Goal: Task Accomplishment & Management: Manage account settings

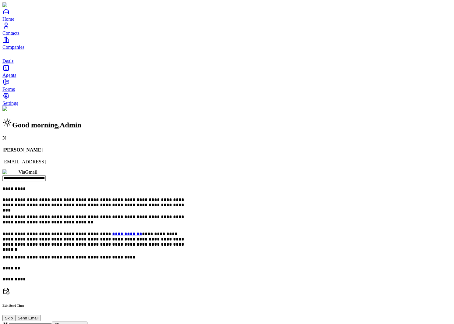
click at [31, 36] on link "Contacts" at bounding box center [226, 29] width 449 height 14
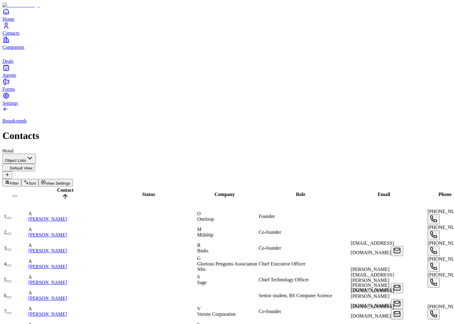
click at [10, 43] on icon "Companies" at bounding box center [5, 39] width 7 height 7
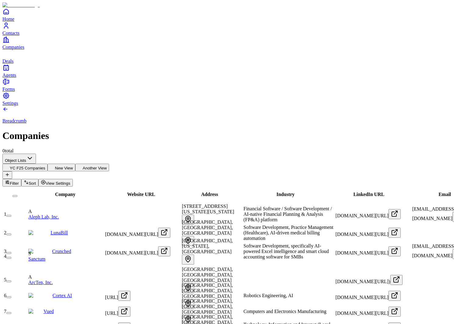
click at [59, 192] on span "Company" at bounding box center [65, 194] width 20 height 5
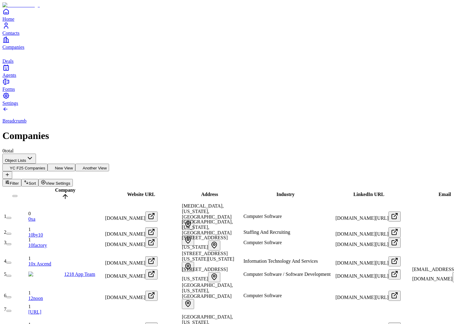
click at [141, 192] on span "Website URL" at bounding box center [141, 194] width 28 height 5
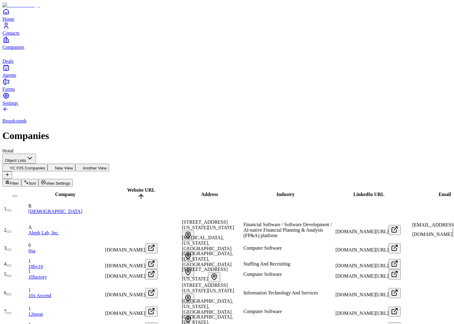
click at [198, 192] on div "Address" at bounding box center [210, 194] width 60 height 5
click at [205, 192] on span "Address" at bounding box center [209, 194] width 17 height 5
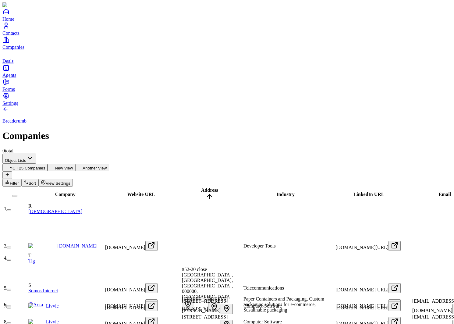
click at [212, 188] on span "Address" at bounding box center [209, 190] width 17 height 5
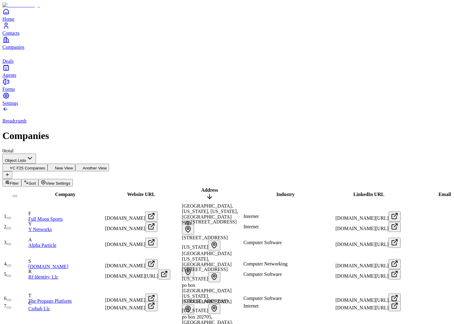
click at [212, 188] on span "Address" at bounding box center [209, 190] width 17 height 5
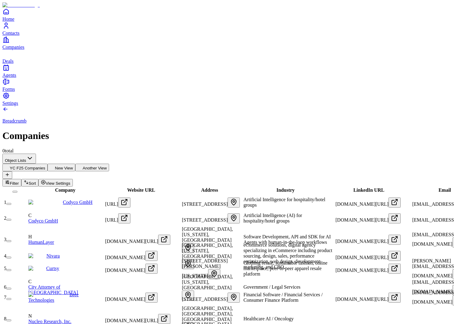
click at [20, 36] on span "Contacts" at bounding box center [10, 32] width 17 height 5
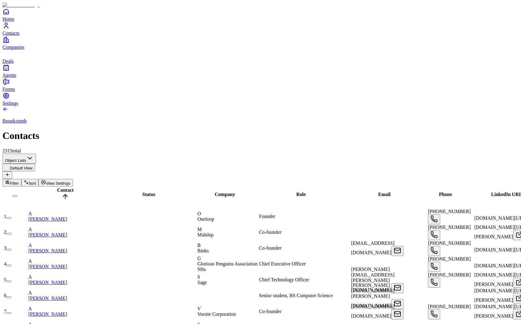
click at [228, 192] on span "Company" at bounding box center [225, 194] width 20 height 5
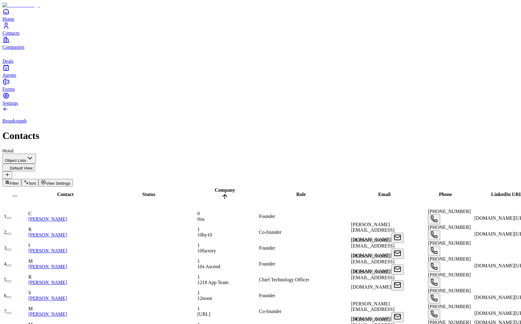
scroll to position [0, 202]
click at [19, 181] on span "Filter" at bounding box center [14, 183] width 9 height 5
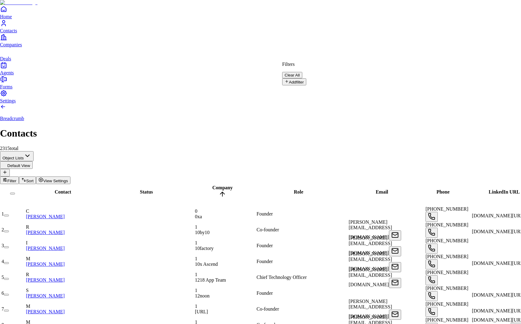
click at [306, 82] on button "Add filter" at bounding box center [294, 81] width 24 height 7
click at [325, 89] on input "text" at bounding box center [303, 92] width 43 height 6
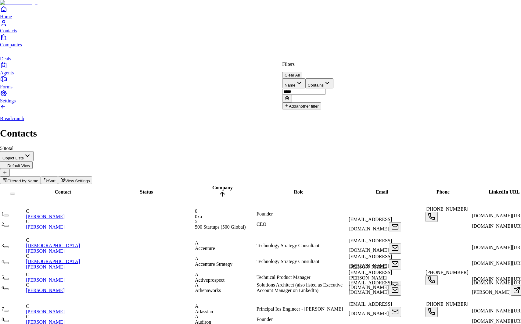
click at [334, 79] on button "Contains" at bounding box center [319, 83] width 28 height 10
click at [325, 89] on input "*****" at bounding box center [303, 92] width 43 height 6
type input "*****"
click at [334, 80] on button "Contains" at bounding box center [319, 83] width 28 height 10
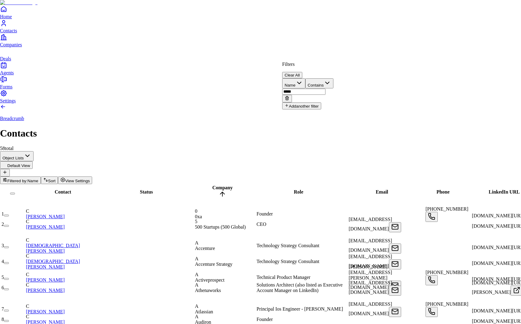
click at [325, 89] on input "*****" at bounding box center [303, 92] width 43 height 6
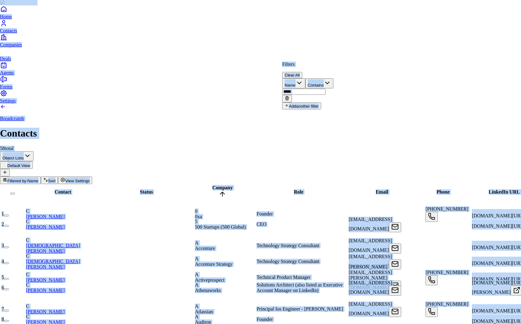
click at [325, 89] on input "*****" at bounding box center [303, 92] width 43 height 6
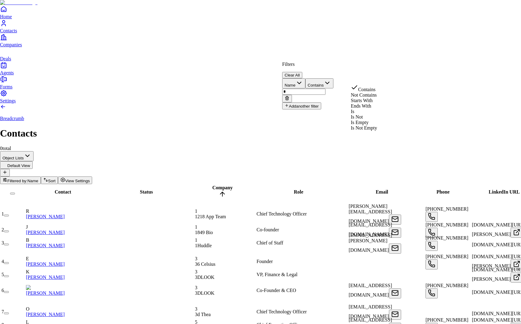
click at [334, 78] on button "Contains" at bounding box center [319, 83] width 28 height 10
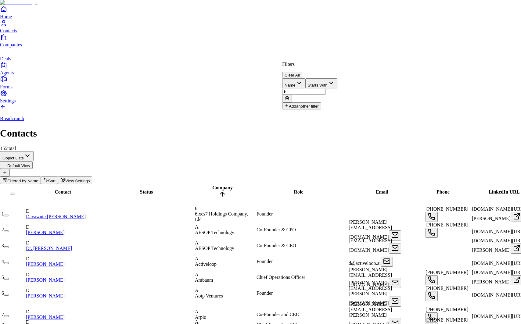
click at [325, 89] on input "*" at bounding box center [303, 92] width 43 height 6
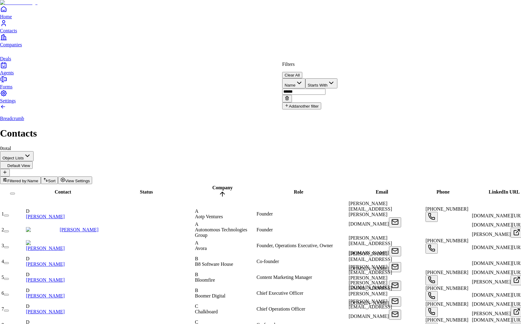
type input "******"
click at [302, 72] on button "Clear All" at bounding box center [292, 75] width 20 height 6
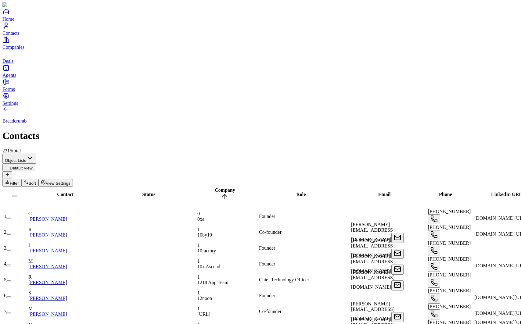
click at [431, 106] on div "Breadcrumb Contacts 2315 total" at bounding box center [260, 130] width 516 height 48
click at [19, 181] on span "Filter" at bounding box center [14, 183] width 9 height 5
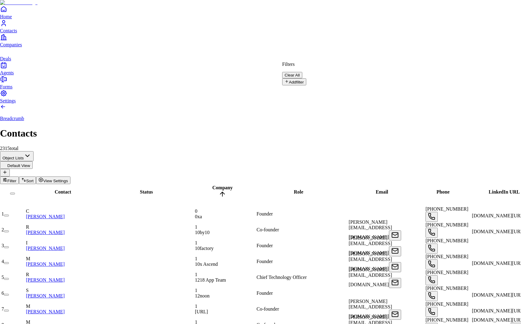
click at [300, 78] on button "Add filter" at bounding box center [294, 81] width 24 height 7
click at [305, 79] on button "Name" at bounding box center [293, 83] width 23 height 10
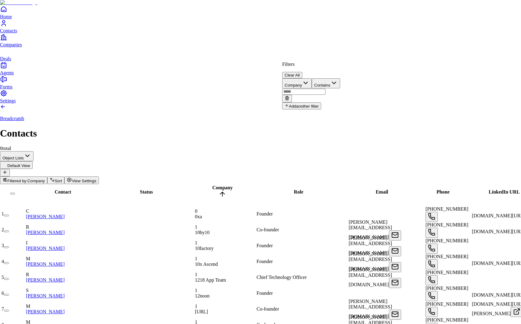
click at [325, 89] on input "text" at bounding box center [303, 92] width 43 height 6
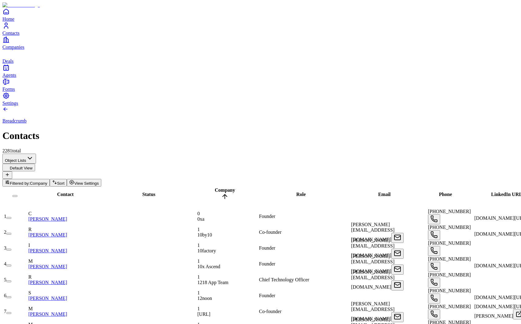
scroll to position [0, 0]
click at [47, 181] on span "Company" at bounding box center [38, 183] width 17 height 5
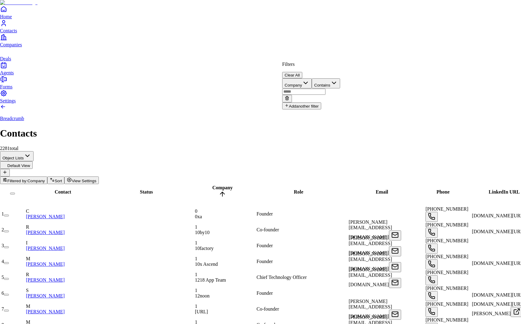
click at [325, 89] on input "text" at bounding box center [303, 92] width 43 height 6
type input "*"
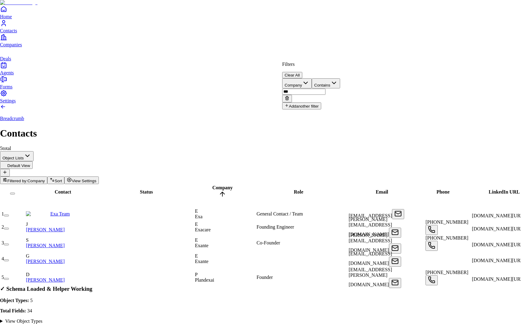
type input "***"
click at [302, 72] on button "Clear All" at bounding box center [292, 75] width 20 height 6
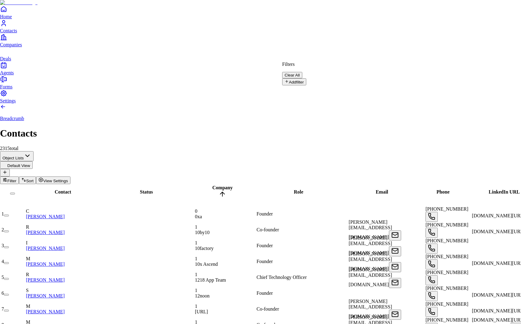
click at [293, 78] on button "Add filter" at bounding box center [294, 81] width 24 height 7
click at [305, 79] on button "Name" at bounding box center [293, 83] width 23 height 10
click at [302, 72] on button "Clear All" at bounding box center [292, 75] width 20 height 6
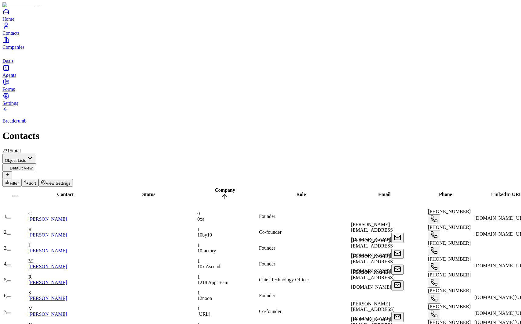
click at [70, 181] on span "View Settings" at bounding box center [58, 183] width 25 height 5
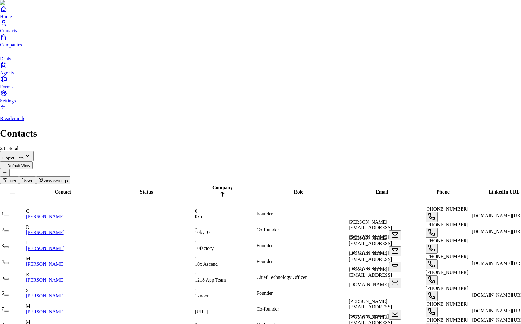
scroll to position [43, 0]
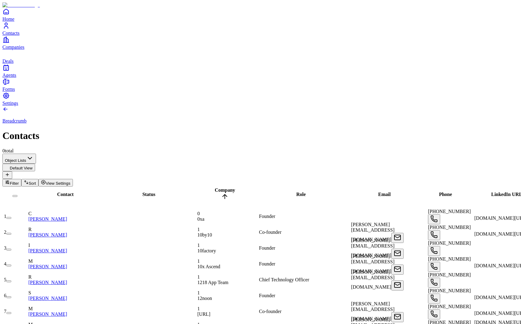
click at [19, 181] on span "Filter" at bounding box center [14, 183] width 9 height 5
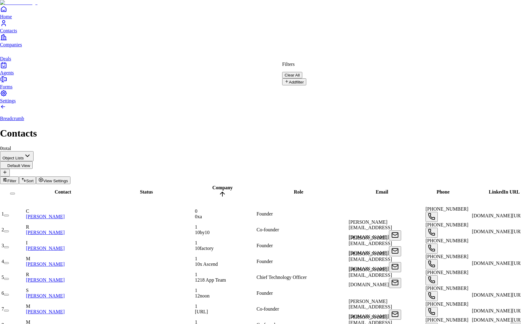
click at [306, 83] on button "Add filter" at bounding box center [294, 81] width 24 height 7
click at [305, 79] on button "Name" at bounding box center [293, 83] width 23 height 10
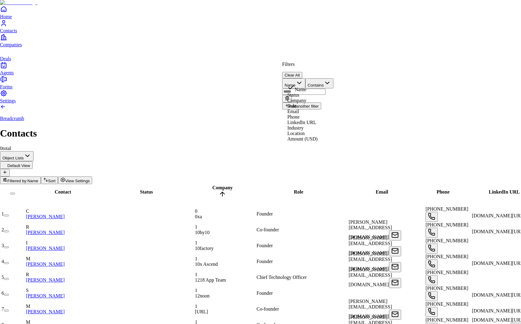
type input "**"
click at [343, 79] on icon "button" at bounding box center [338, 82] width 7 height 7
click at [353, 79] on button "Not Equals" at bounding box center [337, 83] width 32 height 10
click at [357, 73] on div "Filters Clear All" at bounding box center [319, 70] width 75 height 17
click at [357, 78] on button "Greater Than" at bounding box center [339, 83] width 36 height 10
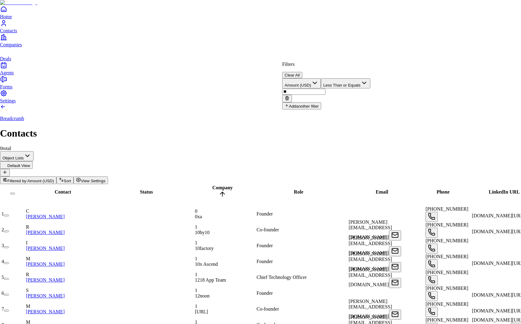
click at [370, 79] on button "Less Than or Equals" at bounding box center [345, 83] width 49 height 10
click at [320, 87] on div "Filters Clear All Amount (USD) Less Than or Equals ** Add another filter" at bounding box center [326, 86] width 88 height 48
click at [320, 80] on button "Amount (USD)" at bounding box center [301, 83] width 39 height 10
click at [289, 96] on icon at bounding box center [286, 98] width 5 height 5
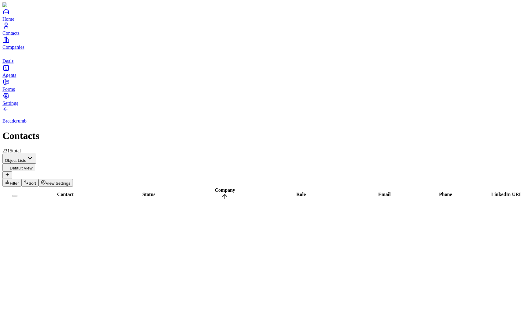
scroll to position [1546, 293]
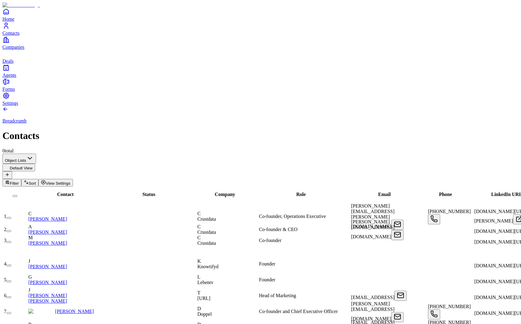
scroll to position [0, 286]
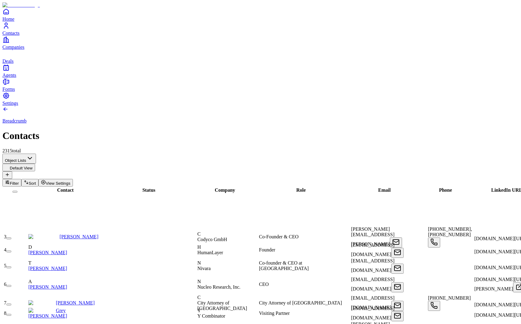
scroll to position [0, 293]
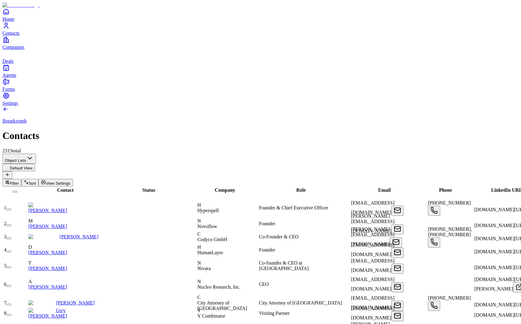
click at [19, 181] on span "Filter" at bounding box center [14, 183] width 9 height 5
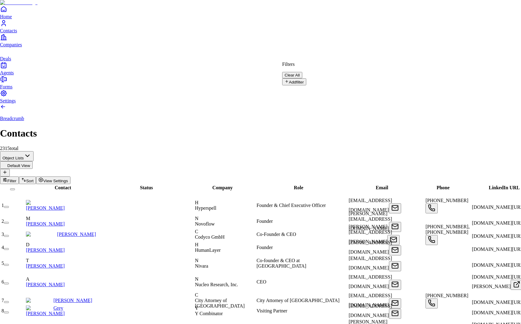
click at [306, 78] on button "Add filter" at bounding box center [294, 81] width 24 height 7
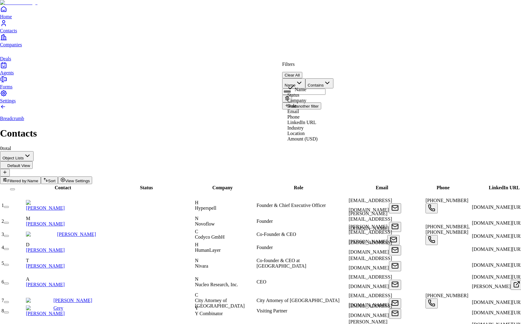
click at [305, 78] on button "Name" at bounding box center [293, 83] width 23 height 10
click at [325, 89] on input "text" at bounding box center [303, 92] width 43 height 6
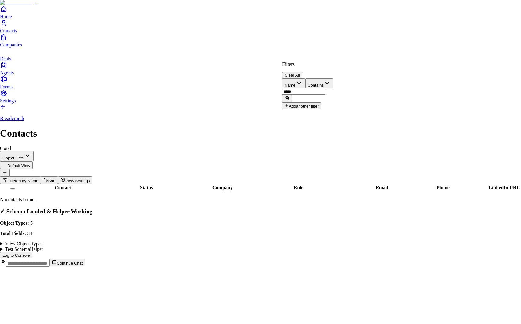
type input "*****"
click at [367, 51] on html "Home Contacts Companies Deals Agents Forms Settings Breadcrumb Contacts 0 total…" at bounding box center [260, 136] width 521 height 272
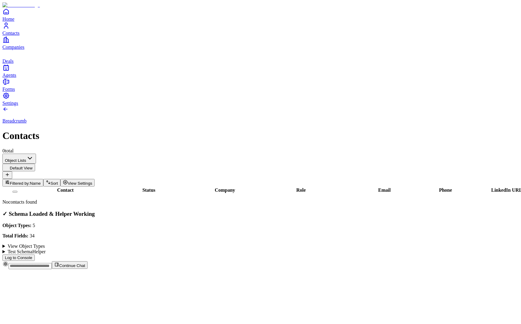
click at [43, 179] on button "Filtered by: Name" at bounding box center [22, 183] width 41 height 8
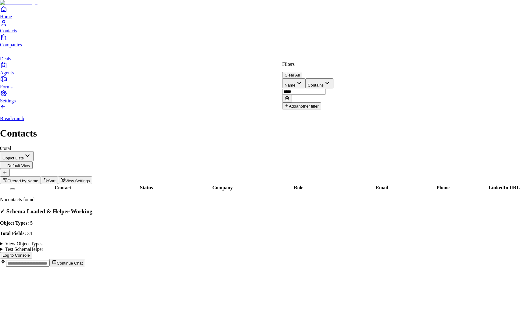
click at [325, 89] on input "*****" at bounding box center [303, 92] width 43 height 6
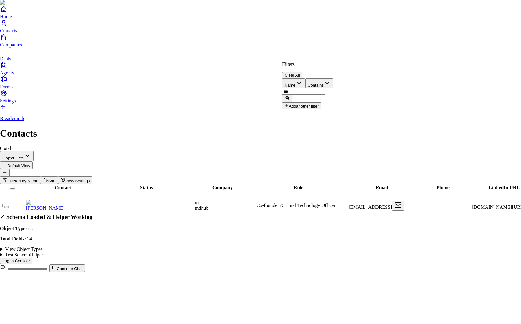
type input "***"
click at [333, 62] on div "Filters Clear All Name Contains *** Add another filter" at bounding box center [307, 86] width 51 height 48
click at [325, 89] on input "***" at bounding box center [303, 92] width 43 height 6
click at [309, 122] on html "Home Contacts Companies Deals Agents Forms Settings Breadcrumb Contacts 1 total…" at bounding box center [260, 138] width 521 height 277
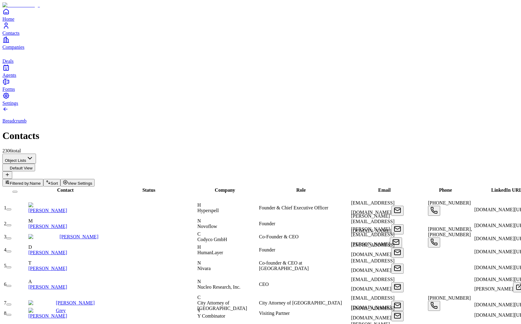
click at [10, 57] on icon "deals" at bounding box center [5, 53] width 7 height 7
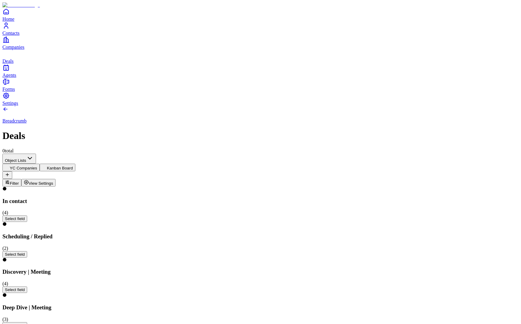
click at [19, 181] on span "Filter" at bounding box center [14, 183] width 9 height 5
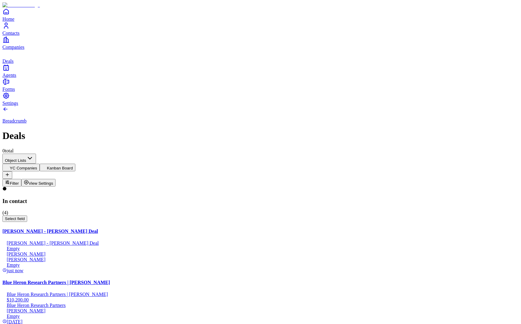
click at [14, 36] on link "Contacts" at bounding box center [260, 29] width 516 height 14
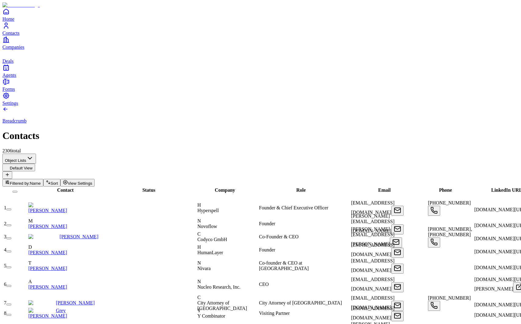
click at [30, 181] on span "Filtered by:" at bounding box center [20, 183] width 20 height 5
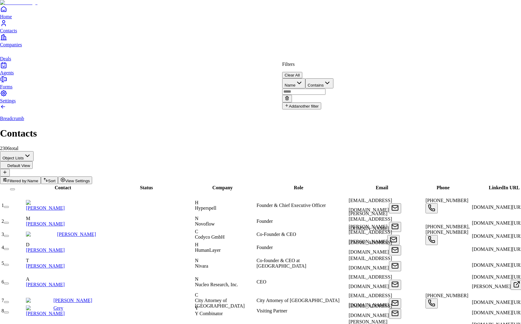
click at [325, 89] on input "text" at bounding box center [303, 92] width 43 height 6
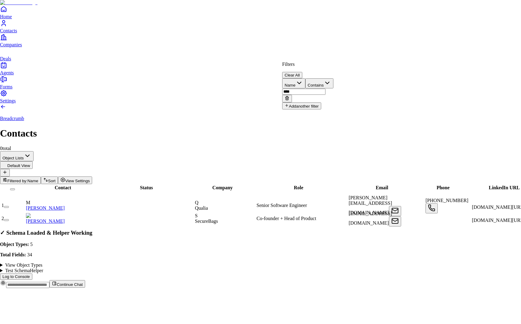
type input "****"
click at [407, 199] on html "Home Contacts Companies Deals Agents Forms Settings Breadcrumb Contacts 0 total…" at bounding box center [260, 146] width 521 height 293
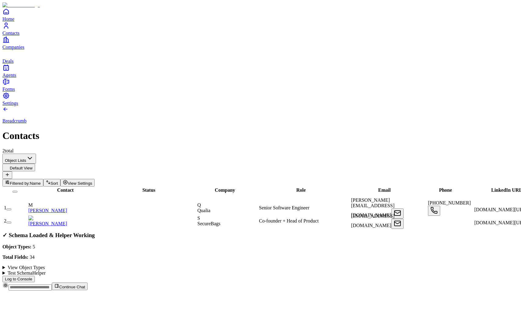
scroll to position [0, 293]
click at [13, 64] on span "Deals" at bounding box center [7, 61] width 11 height 5
click at [417, 106] on div "Breadcrumb Contacts 2 total" at bounding box center [260, 130] width 516 height 48
click at [30, 181] on span "Filtered by:" at bounding box center [20, 183] width 20 height 5
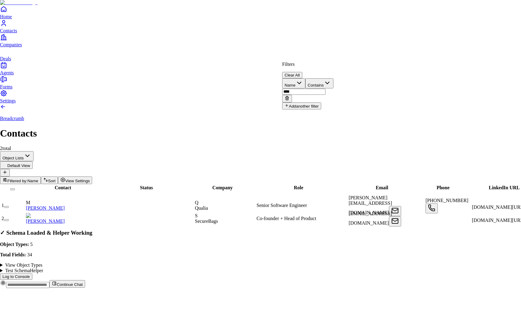
click at [325, 89] on input "****" at bounding box center [303, 92] width 43 height 6
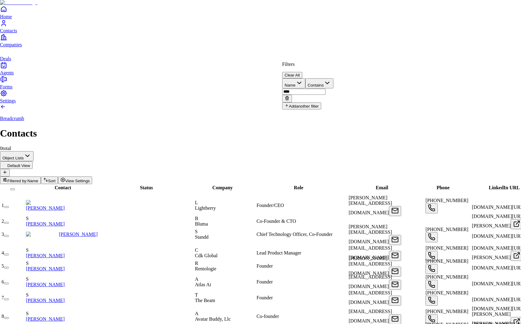
type input "****"
click at [401, 134] on html "Home Contacts Companies Deals Agents Forms Settings Breadcrumb Contacts 0 total…" at bounding box center [260, 218] width 521 height 436
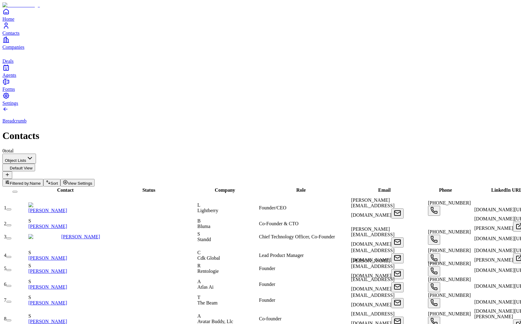
click at [30, 181] on span "Filtered by:" at bounding box center [20, 183] width 20 height 5
click at [92, 181] on span "View Settings" at bounding box center [80, 183] width 25 height 5
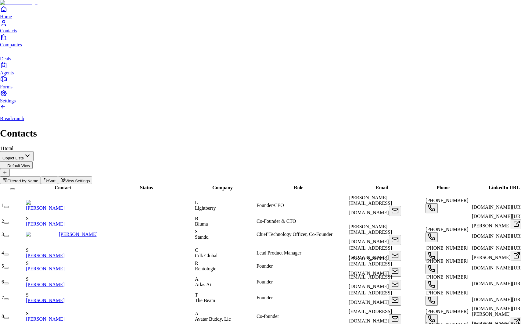
scroll to position [43, 0]
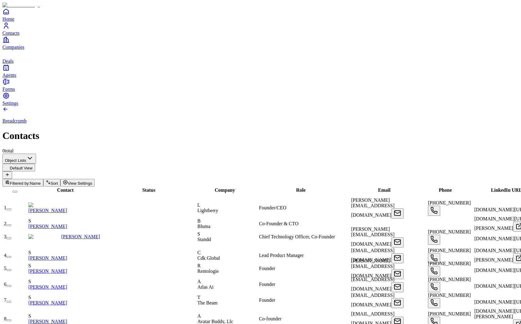
scroll to position [0, 263]
click at [30, 181] on span "Filtered by:" at bounding box center [20, 183] width 20 height 5
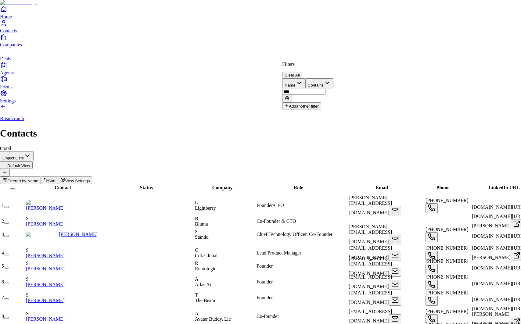
click at [292, 95] on button at bounding box center [287, 99] width 10 height 8
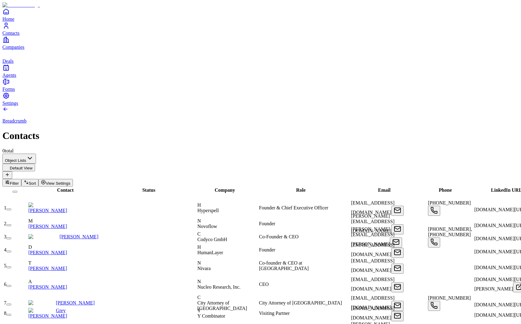
click at [10, 43] on icon "Companies" at bounding box center [5, 39] width 7 height 7
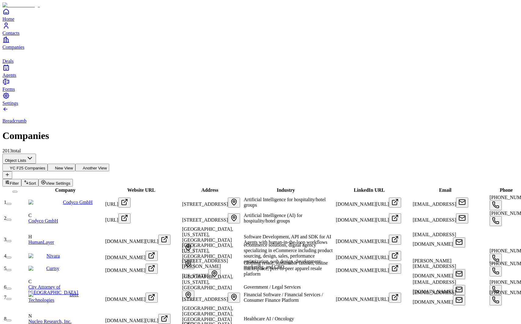
scroll to position [0, 308]
click at [27, 210] on td "2" at bounding box center [16, 218] width 24 height 16
click at [11, 219] on button "button" at bounding box center [8, 220] width 5 height 2
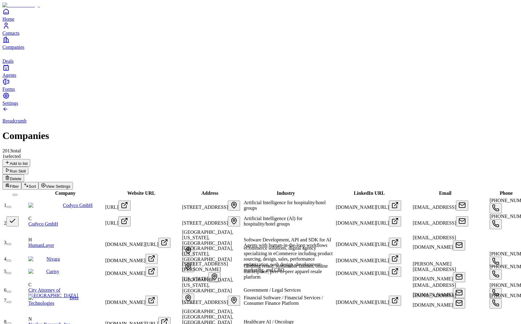
click at [24, 174] on button "Delete" at bounding box center [13, 178] width 22 height 8
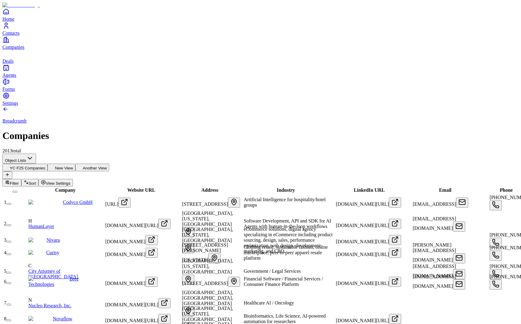
scroll to position [81, 308]
type input "***"
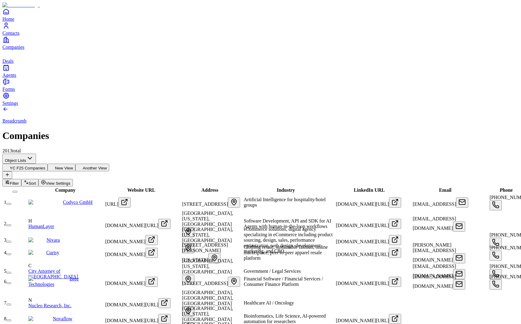
type input "***"
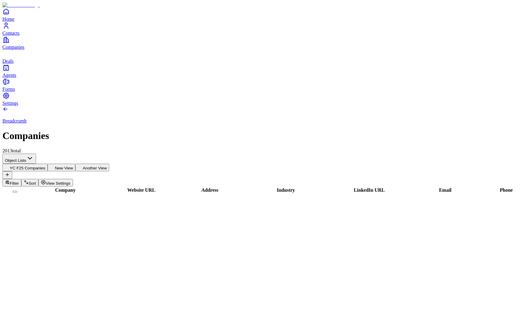
scroll to position [444, 308]
type input "***"
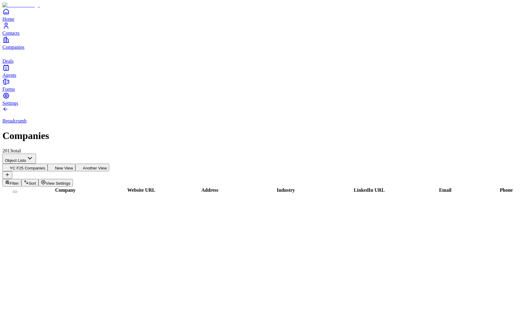
type input "**********"
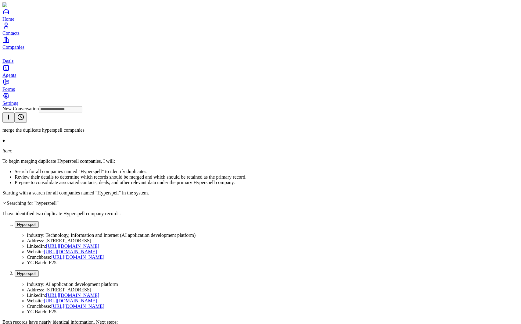
scroll to position [89, 0]
type input "**********"
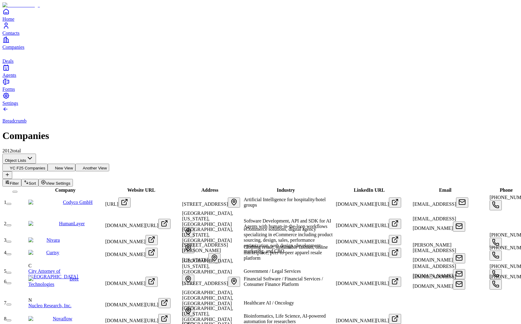
scroll to position [381, 0]
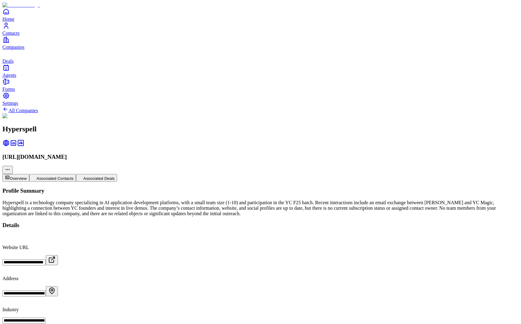
click at [76, 174] on button "Associated Contacts" at bounding box center [52, 178] width 47 height 8
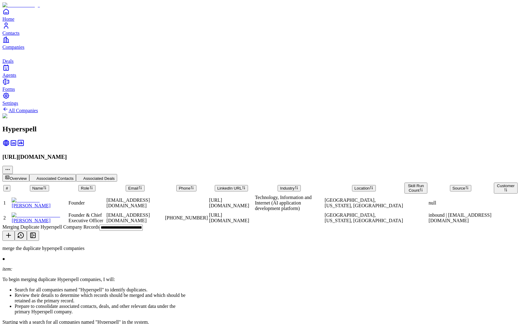
click at [20, 36] on span "Contacts" at bounding box center [10, 32] width 17 height 5
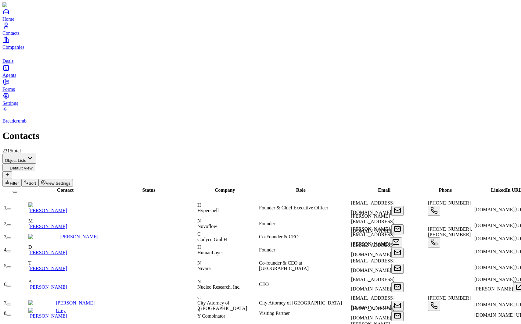
scroll to position [0, 263]
click at [70, 181] on span "View Settings" at bounding box center [58, 183] width 25 height 5
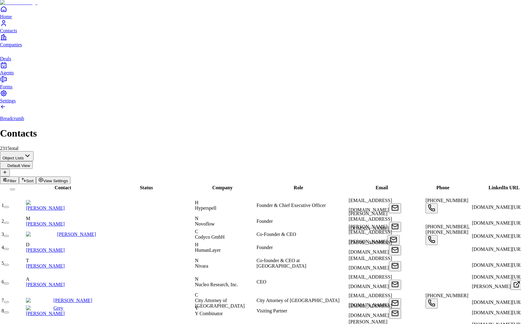
scroll to position [43, 0]
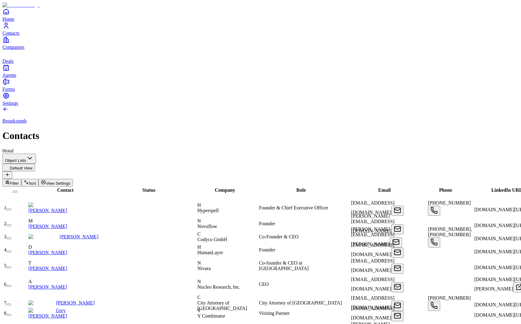
scroll to position [0, 354]
click at [70, 181] on span "View Settings" at bounding box center [58, 183] width 25 height 5
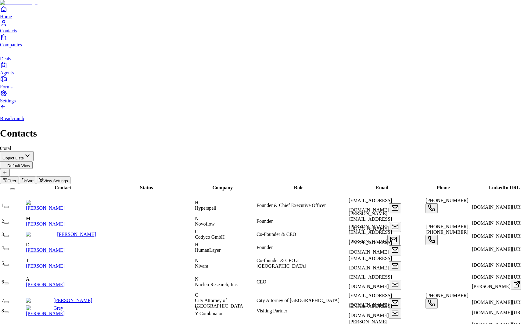
scroll to position [43, 0]
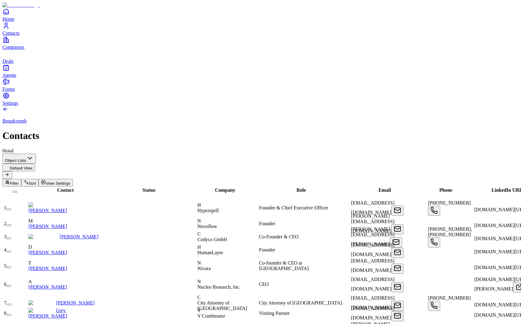
scroll to position [0, 445]
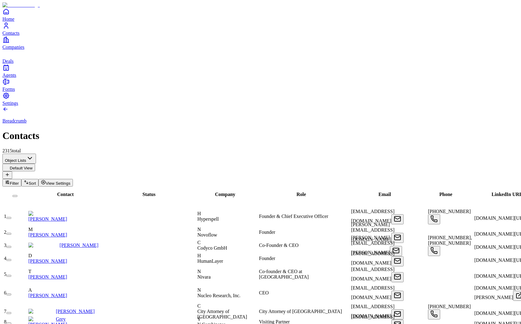
scroll to position [0, 0]
click at [62, 192] on span "Contact" at bounding box center [65, 194] width 16 height 5
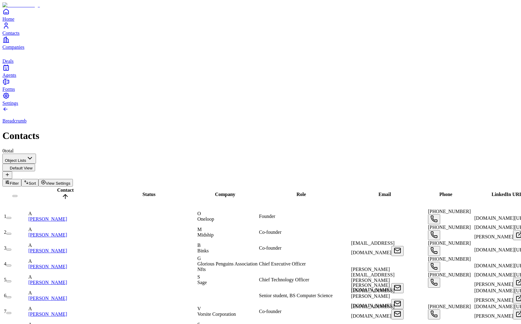
click at [62, 188] on span "Contact" at bounding box center [65, 190] width 16 height 5
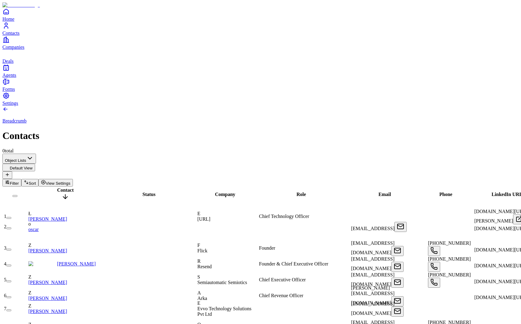
click at [62, 188] on span "Contact" at bounding box center [65, 190] width 16 height 5
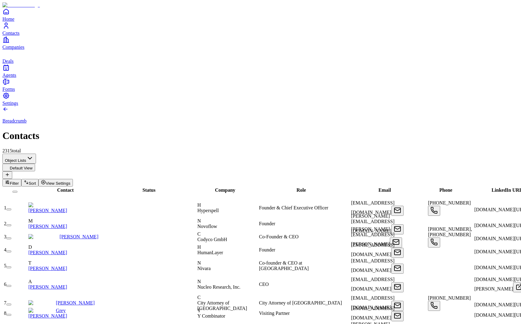
click at [13, 50] on link "Companies" at bounding box center [260, 43] width 516 height 14
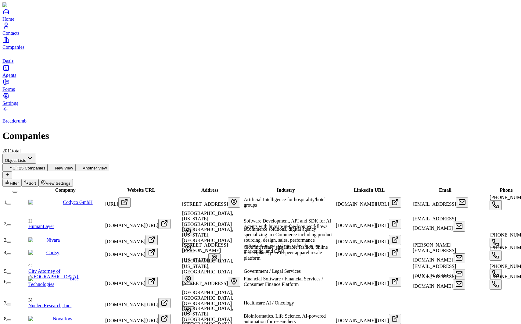
click at [137, 188] on span "Website URL" at bounding box center [141, 190] width 28 height 5
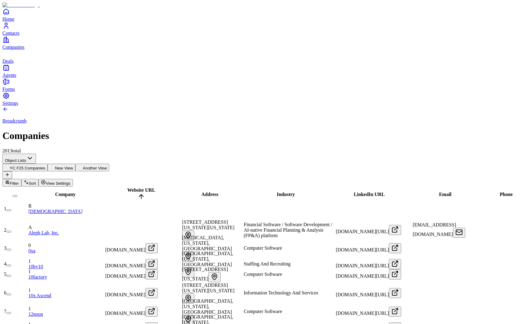
click at [138, 188] on span "Website URL" at bounding box center [141, 190] width 28 height 5
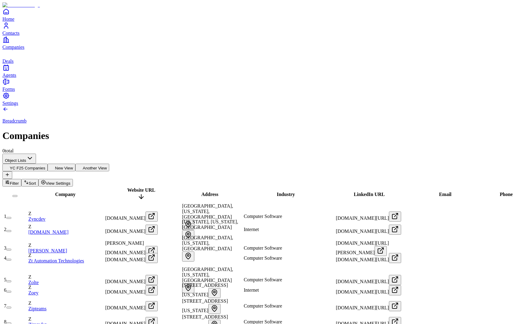
click at [138, 188] on span "Website URL" at bounding box center [141, 190] width 28 height 5
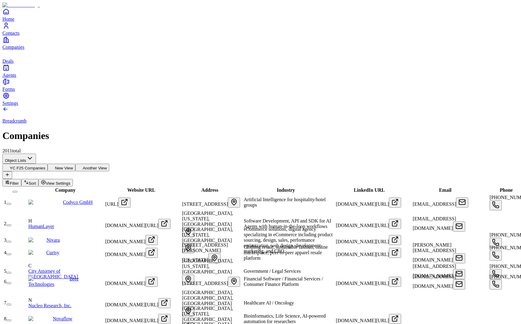
click at [60, 188] on span "Company" at bounding box center [65, 190] width 20 height 5
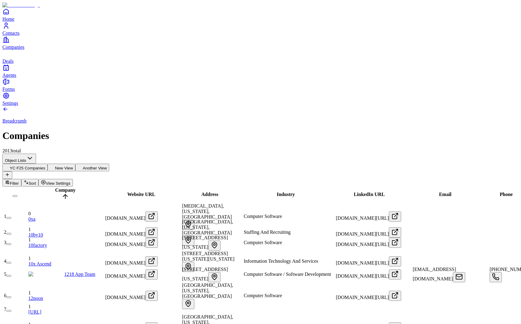
click at [60, 188] on span "Company" at bounding box center [65, 190] width 20 height 5
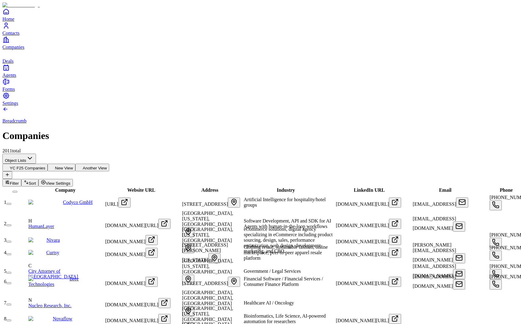
click at [75, 164] on button "New View" at bounding box center [62, 168] width 28 height 8
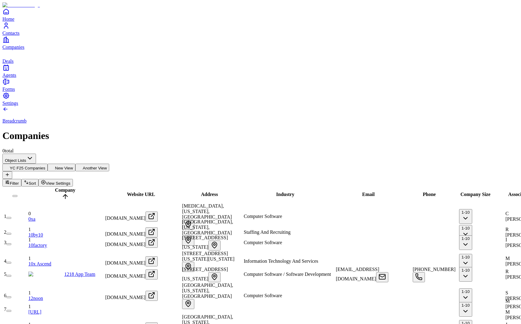
click at [109, 164] on button "Another View" at bounding box center [92, 168] width 34 height 8
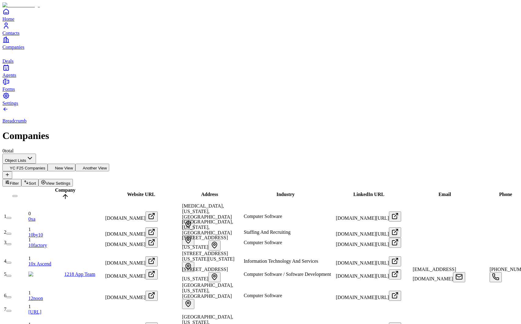
click at [75, 164] on button "New View" at bounding box center [62, 168] width 28 height 8
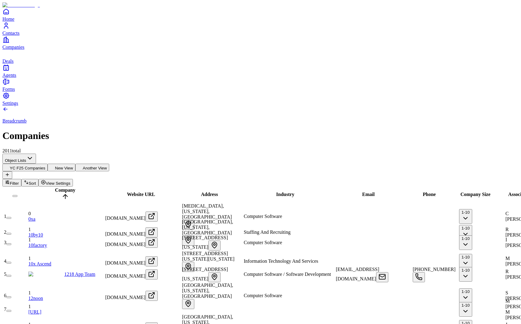
click at [48, 164] on button "YC F25 Companies" at bounding box center [24, 168] width 45 height 8
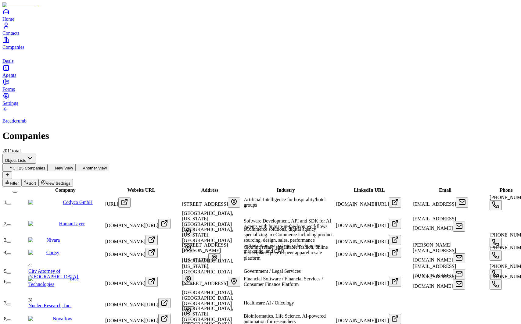
click at [75, 164] on button "New View" at bounding box center [62, 168] width 28 height 8
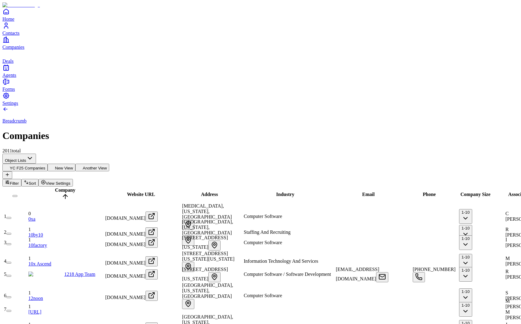
scroll to position [0, 64]
click at [109, 164] on button "Another View" at bounding box center [92, 168] width 34 height 8
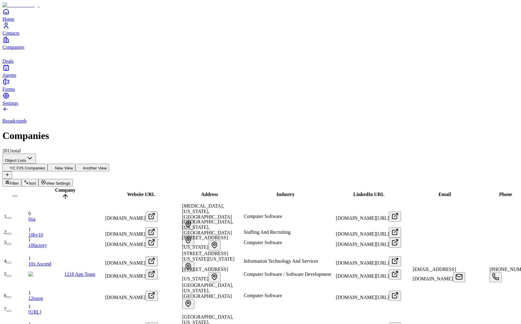
scroll to position [0, 217]
click at [75, 164] on button "New View" at bounding box center [62, 168] width 28 height 8
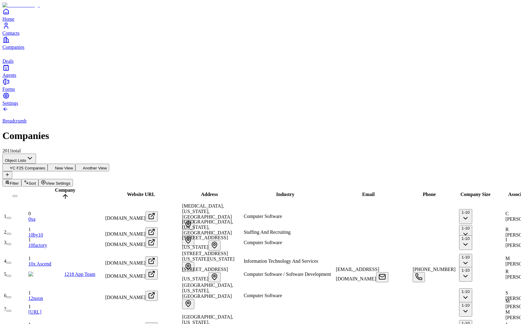
scroll to position [0, 64]
click at [48, 164] on button "YC F25 Companies" at bounding box center [24, 168] width 45 height 8
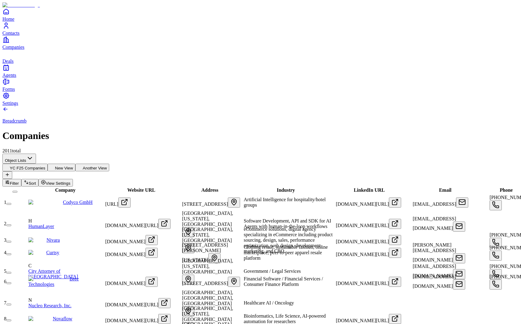
scroll to position [0, 0]
click at [8, 29] on icon "Contacts" at bounding box center [5, 25] width 7 height 7
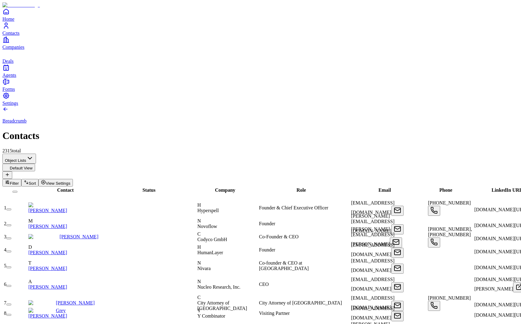
click at [10, 172] on icon at bounding box center [7, 174] width 5 height 5
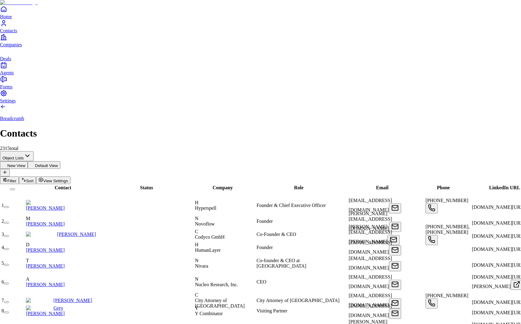
type input "*"
type input "**********"
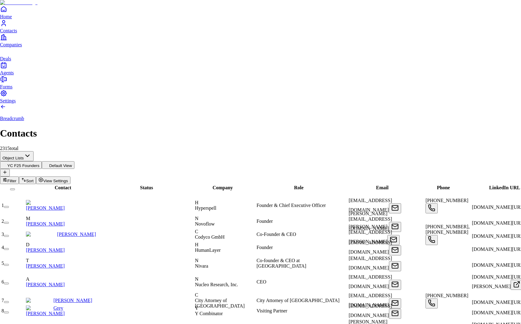
scroll to position [69, 0]
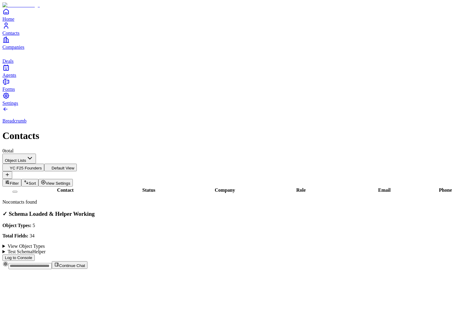
click at [18, 106] on span "Settings" at bounding box center [10, 103] width 16 height 5
